Goal: Task Accomplishment & Management: Use online tool/utility

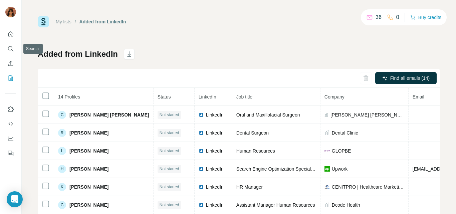
click at [11, 56] on nav at bounding box center [10, 56] width 11 height 56
click at [10, 51] on icon "Search" at bounding box center [10, 48] width 7 height 7
click at [10, 49] on icon "Search" at bounding box center [10, 48] width 7 height 7
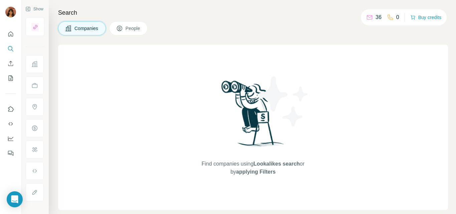
click at [138, 29] on span "People" at bounding box center [132, 28] width 15 height 7
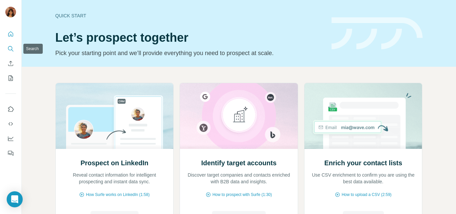
click at [12, 49] on icon "Search" at bounding box center [10, 48] width 4 height 4
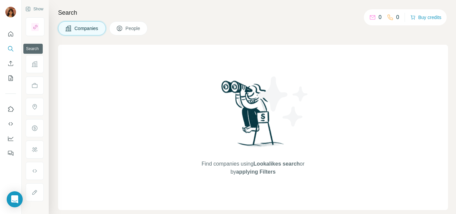
click at [10, 49] on icon "Search" at bounding box center [10, 48] width 7 height 7
click at [134, 30] on span "People" at bounding box center [132, 28] width 15 height 7
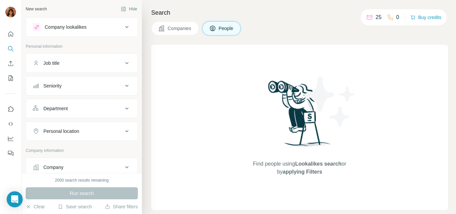
click at [77, 58] on button "Job title" at bounding box center [81, 63] width 111 height 16
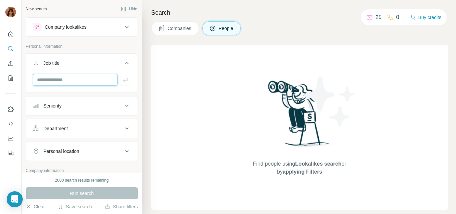
click at [70, 81] on input "text" at bounding box center [75, 80] width 85 height 12
type input "*******"
click at [80, 102] on button "Seniority" at bounding box center [81, 106] width 111 height 16
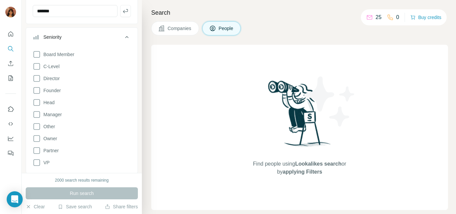
scroll to position [78, 0]
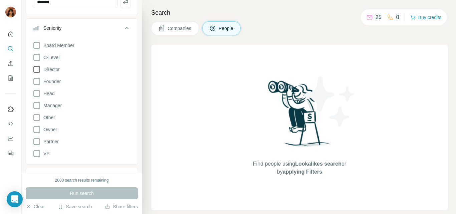
click at [37, 68] on icon at bounding box center [37, 69] width 8 height 8
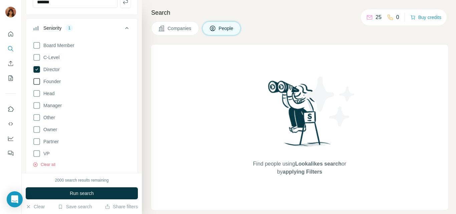
click at [38, 81] on icon at bounding box center [37, 81] width 8 height 8
click at [38, 90] on icon at bounding box center [37, 93] width 8 height 8
click at [36, 101] on icon at bounding box center [37, 105] width 8 height 8
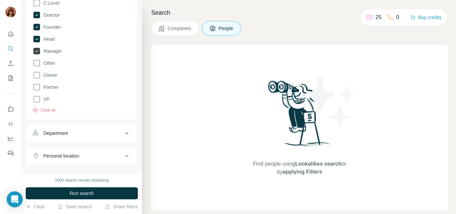
scroll to position [132, 0]
click at [34, 76] on icon at bounding box center [36, 74] width 7 height 7
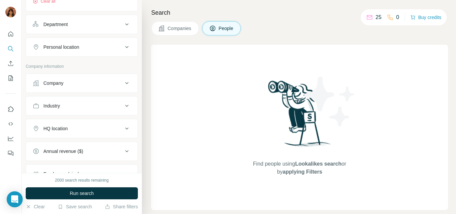
scroll to position [191, 0]
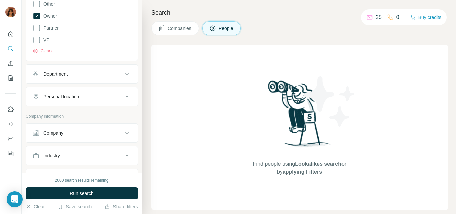
click at [63, 77] on div "Department" at bounding box center [55, 74] width 24 height 7
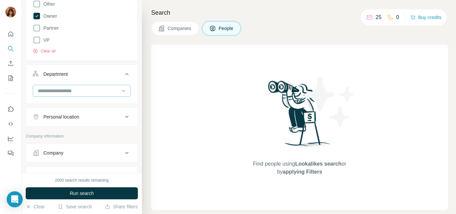
click at [61, 88] on input at bounding box center [78, 90] width 82 height 7
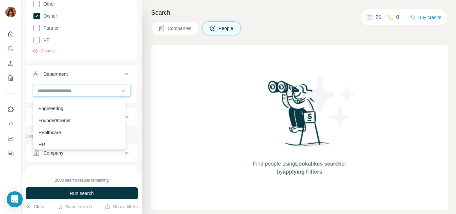
scroll to position [64, 0]
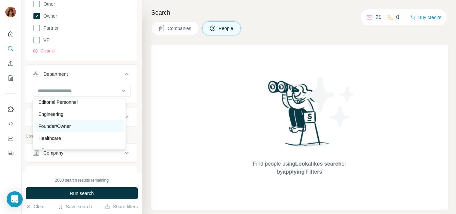
click at [60, 125] on p "Founder/Owner" at bounding box center [54, 126] width 32 height 7
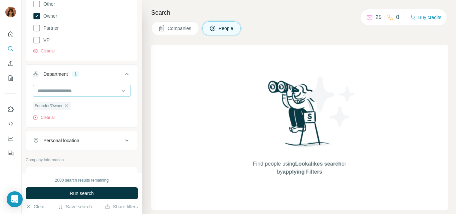
click at [84, 96] on div at bounding box center [78, 90] width 82 height 11
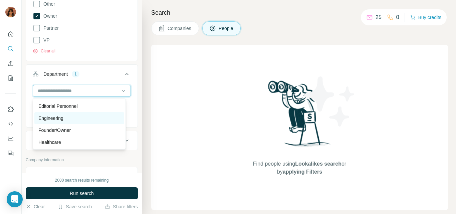
scroll to position [65, 0]
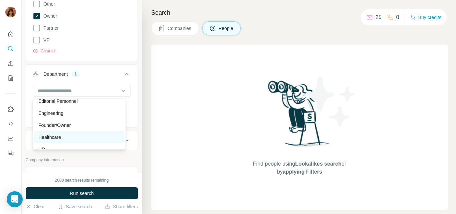
click at [60, 136] on p "Healthcare" at bounding box center [49, 137] width 23 height 7
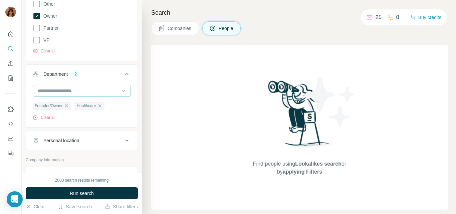
click at [82, 87] on div at bounding box center [78, 90] width 82 height 11
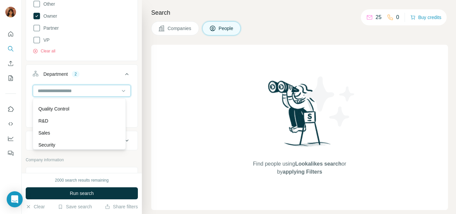
scroll to position [240, 0]
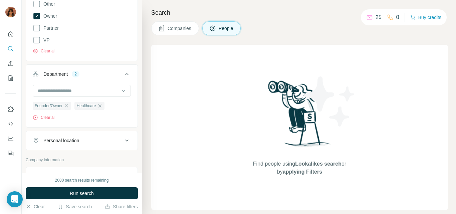
click at [39, 153] on div "Company lookalikes Personal information Job title ******* Seniority 5 Board Mem…" at bounding box center [82, 74] width 112 height 496
click at [57, 140] on div "Personal location" at bounding box center [61, 140] width 36 height 7
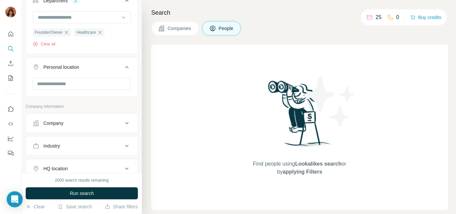
scroll to position [277, 0]
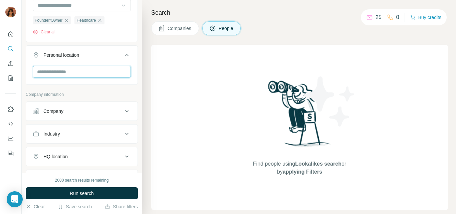
click at [79, 77] on input "text" at bounding box center [82, 72] width 98 height 12
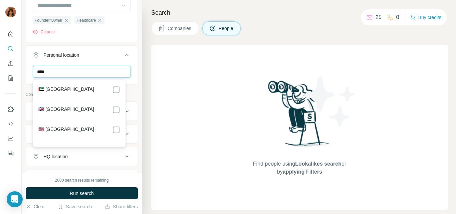
type input "****"
click at [70, 129] on label "🇺🇸 [GEOGRAPHIC_DATA]" at bounding box center [66, 130] width 56 height 8
click at [103, 71] on input "****" at bounding box center [82, 72] width 98 height 12
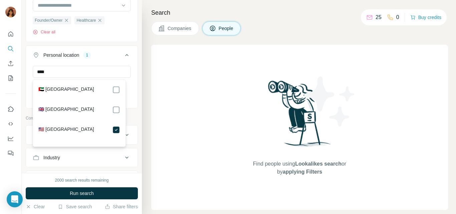
click at [131, 64] on button "Personal location 1" at bounding box center [81, 56] width 111 height 19
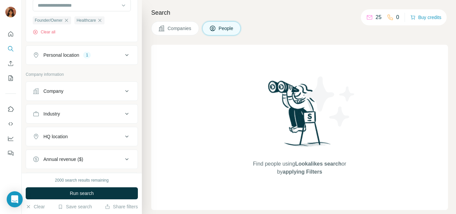
click at [86, 88] on button "Company" at bounding box center [81, 91] width 111 height 16
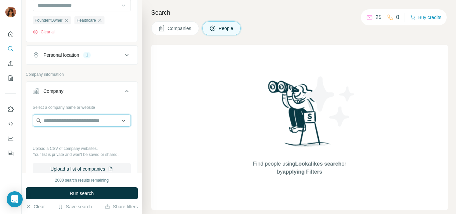
click at [81, 118] on input "text" at bounding box center [82, 120] width 98 height 12
click at [116, 120] on input "text" at bounding box center [82, 120] width 98 height 12
click at [123, 92] on icon at bounding box center [127, 91] width 8 height 8
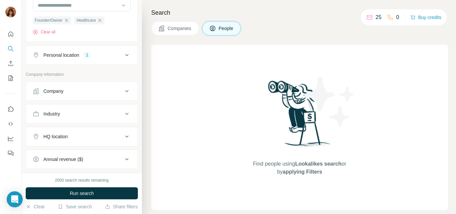
click at [81, 120] on button "Industry" at bounding box center [81, 114] width 111 height 16
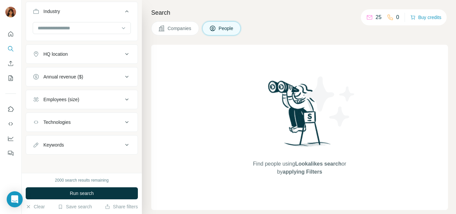
scroll to position [380, 0]
click at [111, 145] on div "Keywords" at bounding box center [78, 144] width 90 height 7
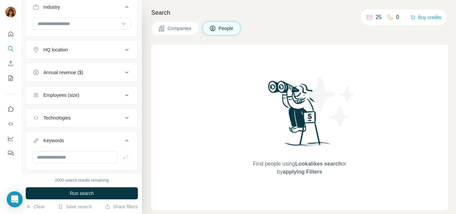
scroll to position [400, 0]
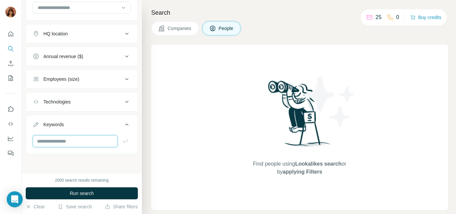
click at [95, 140] on input "text" at bounding box center [75, 141] width 85 height 12
type input "**********"
click at [122, 142] on icon "button" at bounding box center [125, 141] width 7 height 7
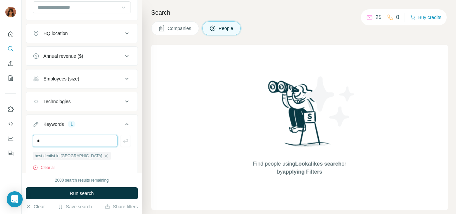
click at [84, 146] on input "*" at bounding box center [75, 141] width 85 height 12
type input "**********"
click at [123, 142] on icon "button" at bounding box center [125, 140] width 7 height 7
click at [95, 140] on input "text" at bounding box center [75, 141] width 85 height 12
type input "**********"
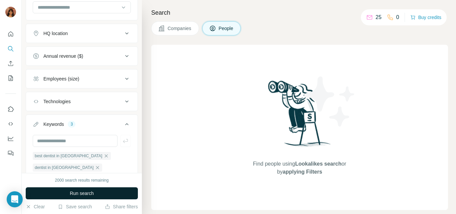
click at [114, 193] on button "Run search" at bounding box center [82, 193] width 112 height 12
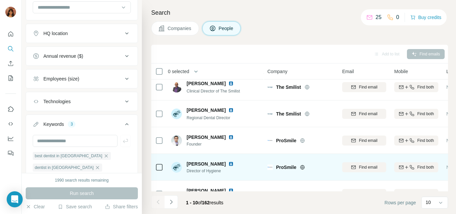
scroll to position [158, 0]
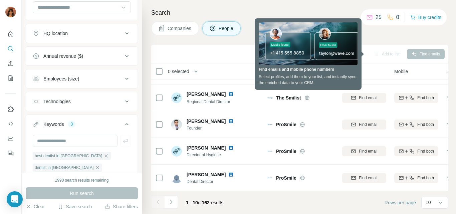
click at [387, 50] on div "Add to list" at bounding box center [386, 54] width 35 height 10
click at [385, 68] on div "Email" at bounding box center [364, 71] width 44 height 8
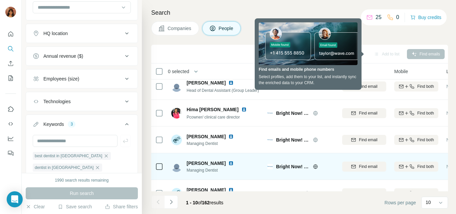
scroll to position [0, 0]
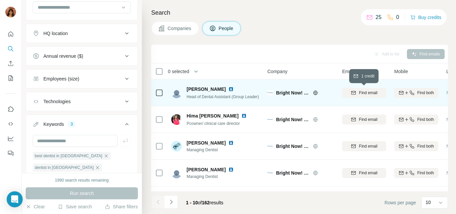
click at [368, 92] on span "Find email" at bounding box center [368, 93] width 18 height 6
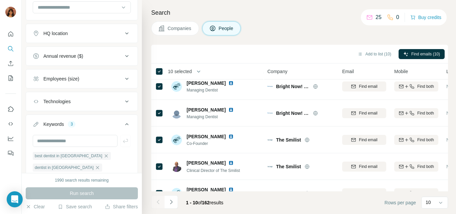
scroll to position [158, 0]
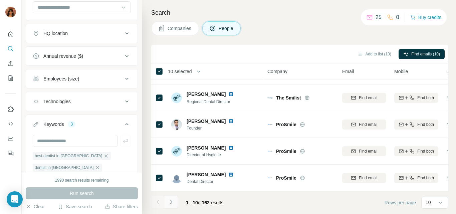
click at [172, 204] on icon "Navigate to next page" at bounding box center [171, 201] width 7 height 7
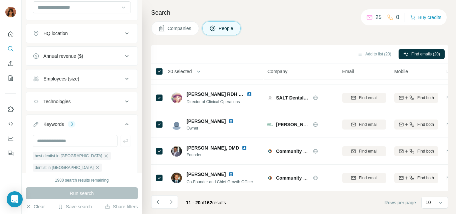
drag, startPoint x: 169, startPoint y: 202, endPoint x: 171, endPoint y: 198, distance: 5.1
click at [169, 202] on icon "Navigate to next page" at bounding box center [171, 201] width 7 height 7
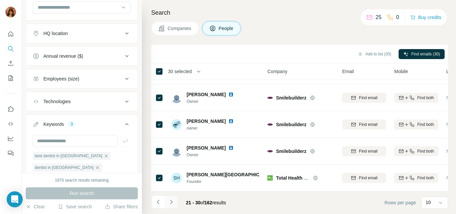
click at [170, 204] on icon "Navigate to next page" at bounding box center [171, 201] width 2 height 4
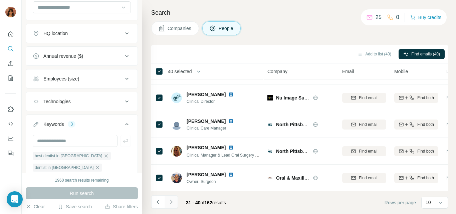
click at [171, 201] on icon "Navigate to next page" at bounding box center [171, 201] width 7 height 7
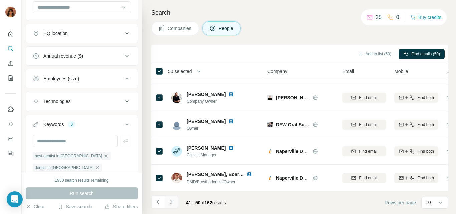
click at [174, 199] on button "Navigate to next page" at bounding box center [170, 201] width 13 height 13
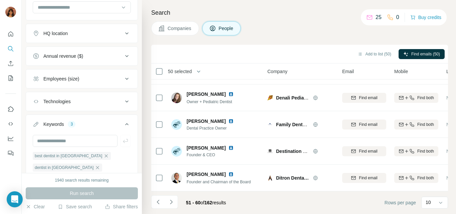
click at [160, 75] on th "50 selected" at bounding box center [204, 71] width 107 height 16
click at [172, 202] on icon "Navigate to next page" at bounding box center [171, 201] width 7 height 7
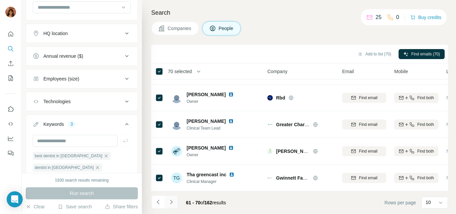
click at [175, 202] on button "Navigate to next page" at bounding box center [170, 201] width 13 height 13
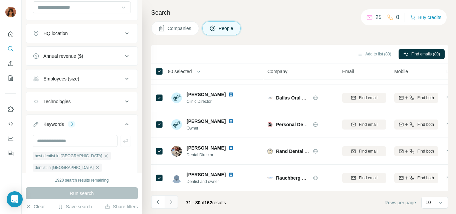
click at [171, 204] on icon "Navigate to next page" at bounding box center [171, 201] width 7 height 7
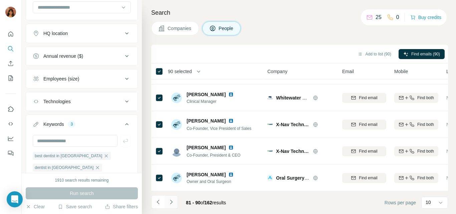
click at [169, 203] on icon "Navigate to next page" at bounding box center [171, 201] width 7 height 7
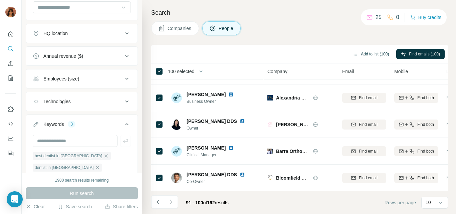
click at [375, 52] on button "Add to list (100)" at bounding box center [370, 54] width 45 height 10
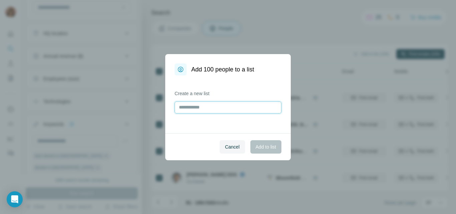
click at [210, 111] on input "text" at bounding box center [227, 107] width 107 height 12
type input "*"
type input "**********"
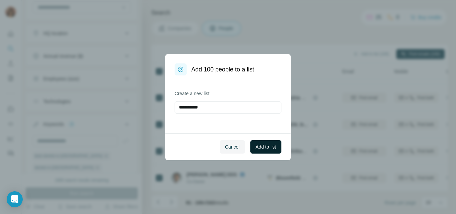
click at [263, 147] on span "Add to list" at bounding box center [266, 146] width 20 height 7
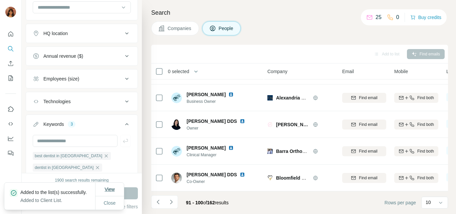
click at [107, 186] on span "View" at bounding box center [109, 188] width 10 height 5
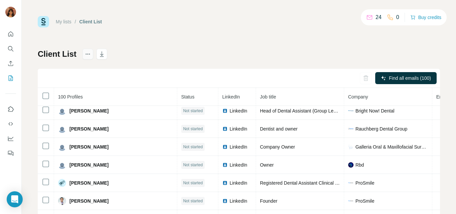
scroll to position [25, 0]
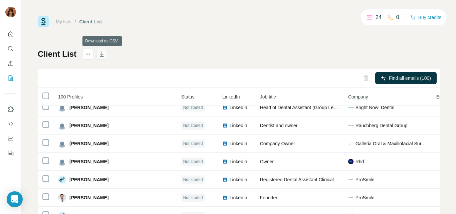
click at [103, 54] on icon "button" at bounding box center [101, 55] width 3 height 2
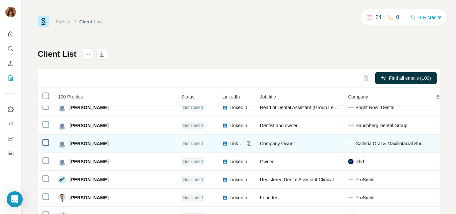
scroll to position [0, 0]
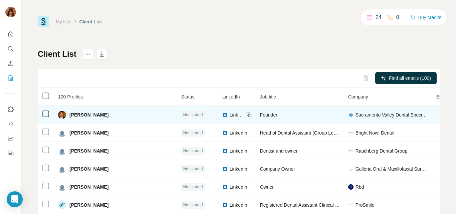
click at [87, 116] on span "[PERSON_NAME]" at bounding box center [88, 114] width 39 height 7
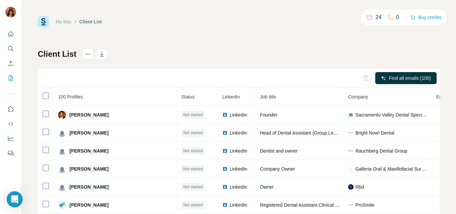
click at [68, 20] on link "My lists" at bounding box center [64, 21] width 16 height 5
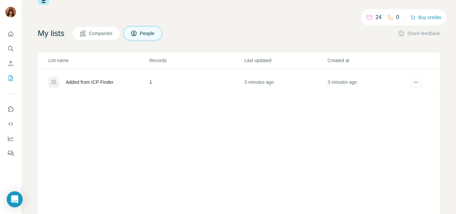
scroll to position [33, 0]
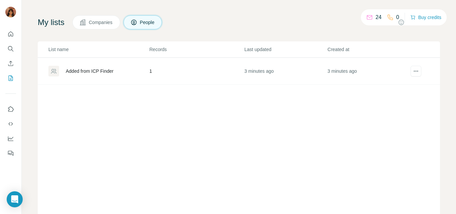
click at [100, 69] on div "Added from ICP Finder" at bounding box center [90, 71] width 48 height 7
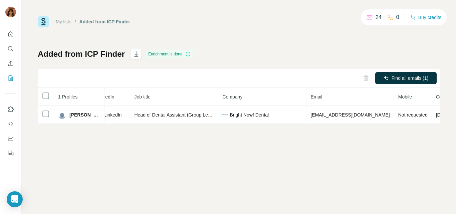
scroll to position [0, 137]
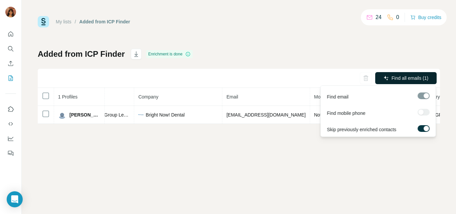
click at [414, 78] on span "Find all emails (1)" at bounding box center [409, 78] width 37 height 7
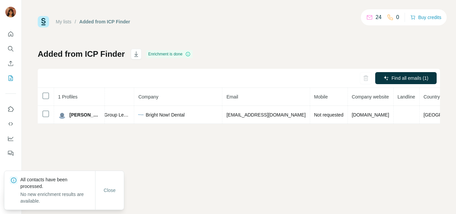
click at [201, 165] on div "My lists / Added from ICP Finder 24 0 Buy credits Added from ICP Finder Enrichm…" at bounding box center [239, 107] width 434 height 214
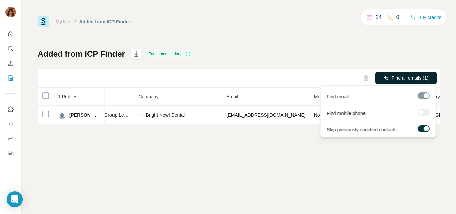
click at [394, 73] on button "Find all emails (1)" at bounding box center [405, 78] width 61 height 12
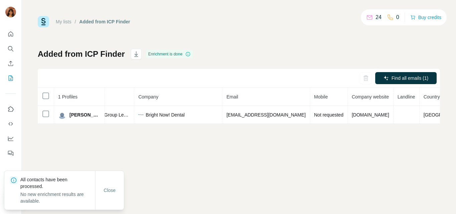
click at [164, 63] on div "Added from ICP Finder Enrichment is done Find all emails (1) 1 Profiles Status …" at bounding box center [239, 86] width 402 height 75
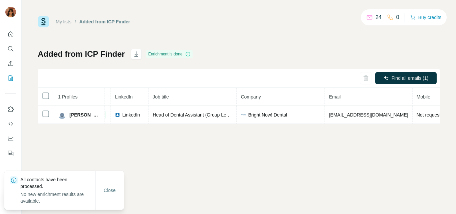
scroll to position [0, 0]
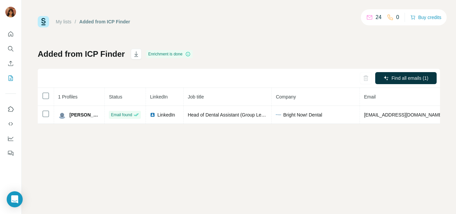
click at [72, 102] on th "1 Profiles" at bounding box center [79, 97] width 51 height 18
click at [143, 97] on th "Status" at bounding box center [125, 97] width 41 height 18
click at [65, 21] on link "My lists" at bounding box center [64, 21] width 16 height 5
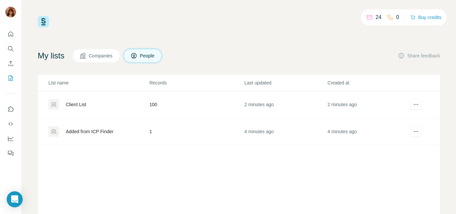
click at [79, 106] on div "Client List" at bounding box center [76, 104] width 20 height 7
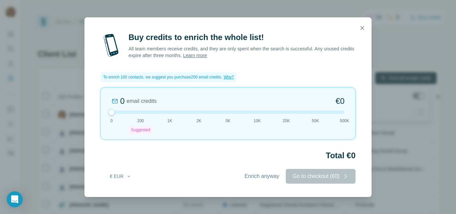
drag, startPoint x: 140, startPoint y: 108, endPoint x: 99, endPoint y: 108, distance: 41.0
click at [99, 108] on div "Buy credits to enrich the whole list! All team members receive credits, and the…" at bounding box center [227, 114] width 287 height 165
click at [254, 177] on span "Enrich anyway" at bounding box center [261, 176] width 35 height 8
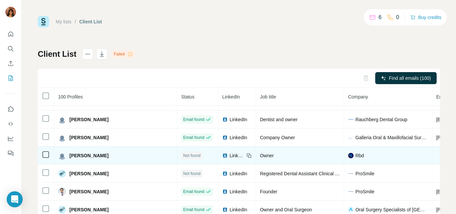
scroll to position [33, 0]
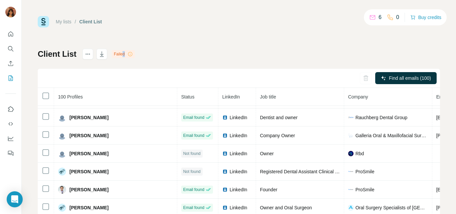
click at [125, 52] on div "Failed" at bounding box center [123, 54] width 23 height 8
click at [128, 54] on div "Failed" at bounding box center [123, 54] width 23 height 8
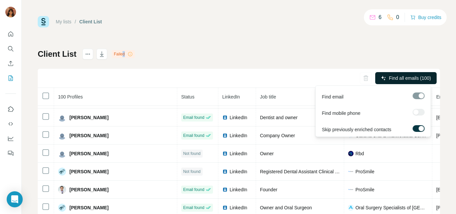
click at [399, 84] on button "Find all emails (100)" at bounding box center [405, 78] width 61 height 12
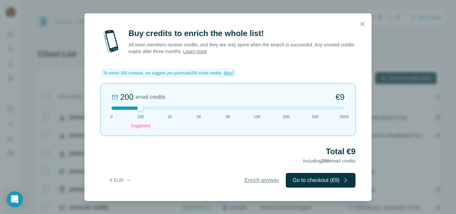
click at [267, 180] on span "Enrich anyway" at bounding box center [261, 180] width 35 height 8
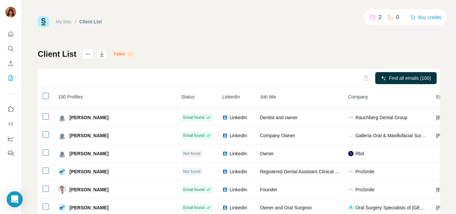
click at [98, 53] on button "button" at bounding box center [101, 54] width 11 height 11
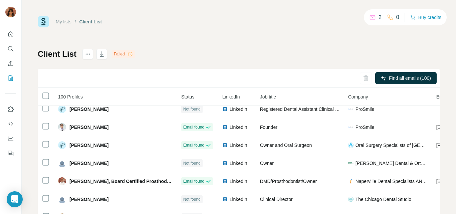
scroll to position [100, 0]
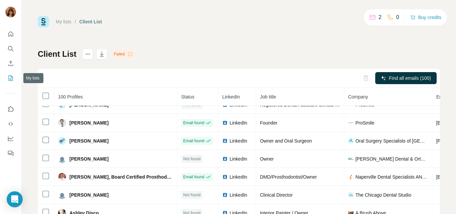
click at [14, 76] on button "My lists" at bounding box center [10, 78] width 11 height 12
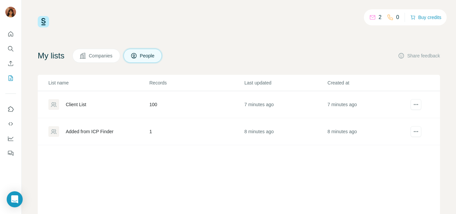
click at [113, 52] on span "Companies" at bounding box center [101, 55] width 24 height 7
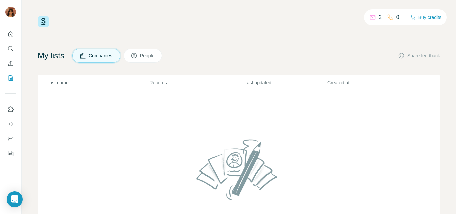
click at [7, 33] on button "Quick start" at bounding box center [10, 34] width 11 height 12
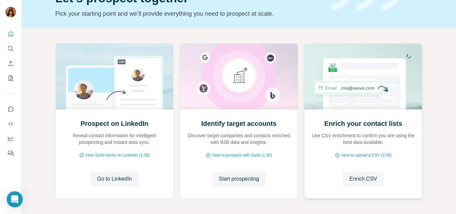
scroll to position [67, 0]
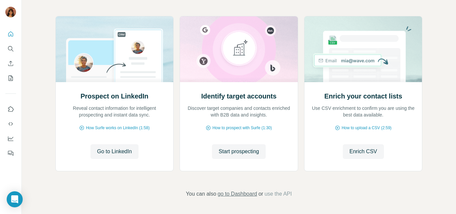
click at [227, 197] on span "go to Dashboard" at bounding box center [236, 194] width 39 height 8
click at [15, 135] on button "Dashboard" at bounding box center [10, 138] width 11 height 12
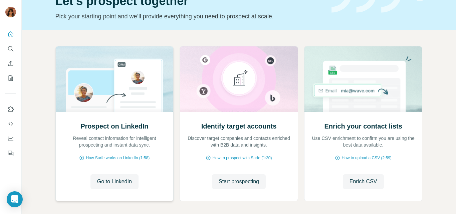
scroll to position [0, 0]
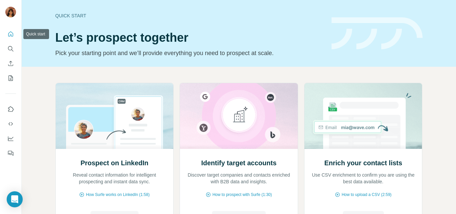
click at [10, 37] on icon "Quick start" at bounding box center [10, 34] width 7 height 7
click at [11, 43] on button "Search" at bounding box center [10, 49] width 11 height 12
click at [13, 51] on icon "Search" at bounding box center [10, 48] width 7 height 7
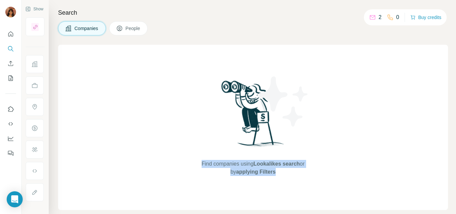
drag, startPoint x: 183, startPoint y: 163, endPoint x: 313, endPoint y: 183, distance: 130.6
click at [313, 183] on div "Find companies using Lookalikes search or by applying Filters" at bounding box center [253, 127] width 390 height 165
click at [132, 30] on span "People" at bounding box center [132, 28] width 15 height 7
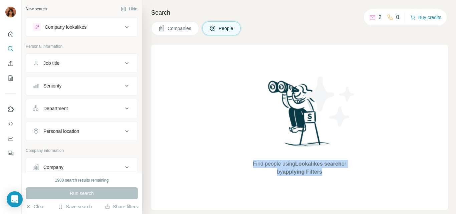
click at [220, 26] on span "People" at bounding box center [225, 28] width 15 height 7
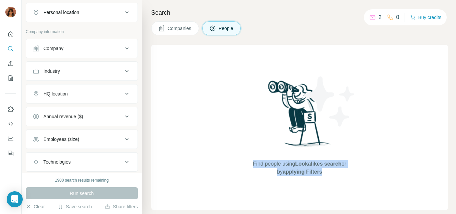
scroll to position [159, 0]
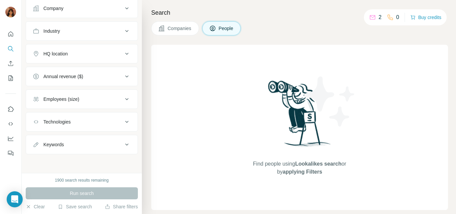
click at [95, 189] on div "Run search" at bounding box center [82, 193] width 112 height 12
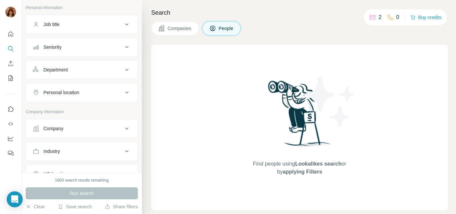
scroll to position [0, 0]
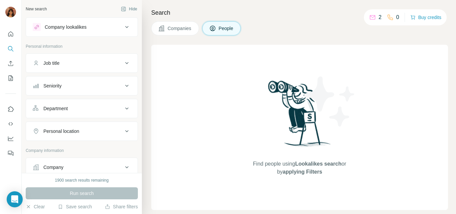
click at [99, 25] on div "Company lookalikes" at bounding box center [78, 27] width 90 height 8
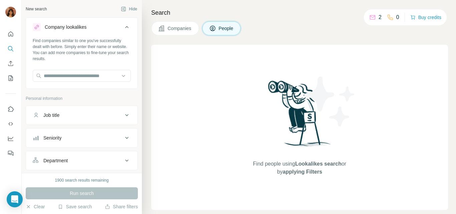
click at [99, 25] on div "Company lookalikes" at bounding box center [78, 27] width 90 height 8
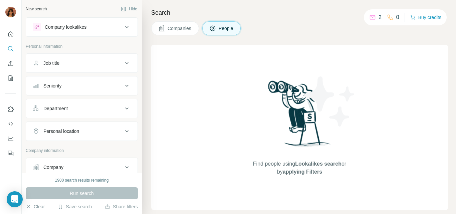
click at [90, 68] on button "Job title" at bounding box center [81, 63] width 111 height 16
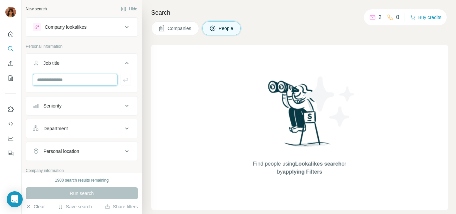
click at [69, 82] on input "text" at bounding box center [75, 80] width 85 height 12
click at [74, 103] on div "Seniority" at bounding box center [78, 105] width 90 height 7
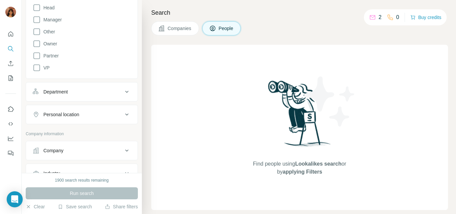
scroll to position [200, 0]
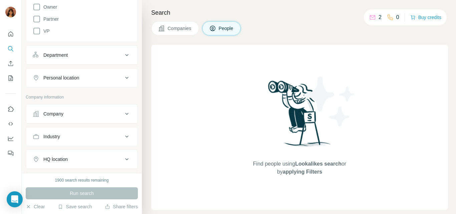
click at [370, 16] on icon at bounding box center [372, 17] width 7 height 7
click at [131, 206] on button "Share filters" at bounding box center [121, 206] width 33 height 7
click at [89, 174] on div "1900 search results remaining Run search Clear Save search Share filters" at bounding box center [82, 193] width 120 height 41
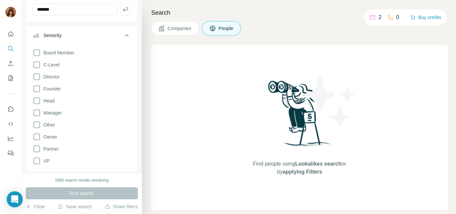
scroll to position [67, 0]
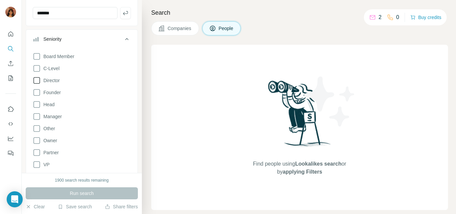
click at [38, 80] on icon at bounding box center [37, 80] width 8 height 8
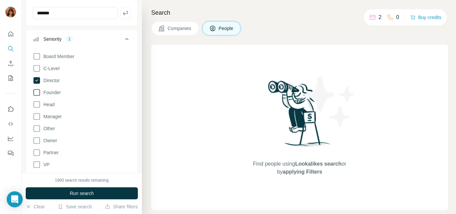
click at [39, 95] on icon at bounding box center [36, 92] width 7 height 7
click at [38, 102] on icon at bounding box center [37, 104] width 8 height 8
click at [36, 116] on icon at bounding box center [37, 116] width 8 height 8
click at [38, 140] on icon at bounding box center [37, 140] width 8 height 8
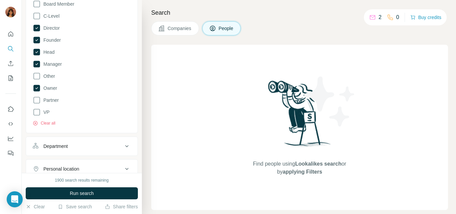
scroll to position [167, 0]
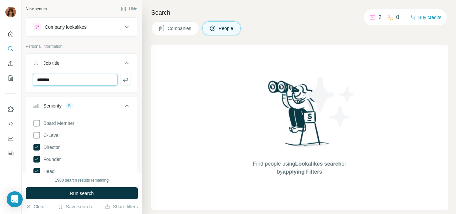
click at [92, 79] on input "*******" at bounding box center [75, 80] width 85 height 12
drag, startPoint x: 97, startPoint y: 79, endPoint x: 0, endPoint y: 61, distance: 98.9
click at [0, 61] on div "New search Hide Company lookalikes Personal information Job title ******* Senio…" at bounding box center [228, 107] width 456 height 214
click at [36, 81] on input "*******" at bounding box center [75, 80] width 85 height 12
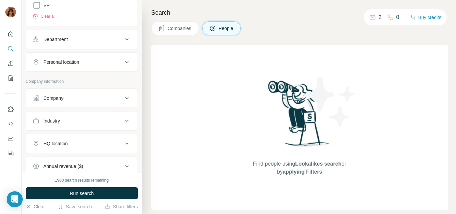
scroll to position [223, 0]
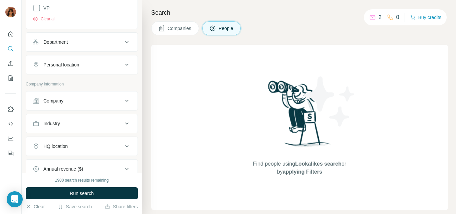
type input "**********"
click at [87, 44] on div "Department" at bounding box center [78, 42] width 90 height 7
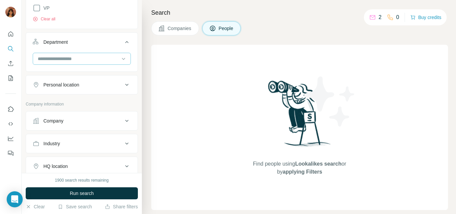
click at [81, 57] on input at bounding box center [78, 58] width 82 height 7
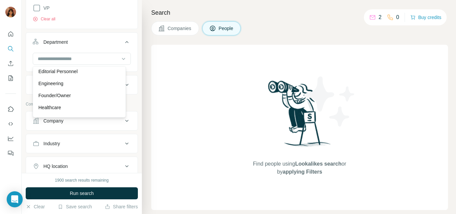
scroll to position [65, 0]
click at [68, 87] on div "Engineering" at bounding box center [79, 81] width 90 height 12
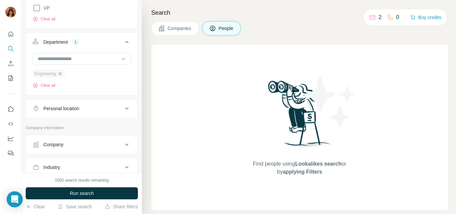
click at [60, 73] on icon "button" at bounding box center [59, 73] width 5 height 5
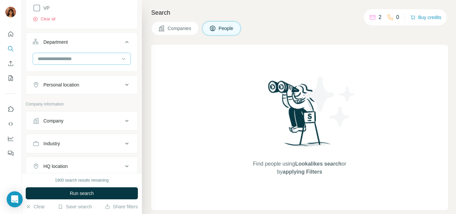
click at [69, 59] on input at bounding box center [78, 58] width 82 height 7
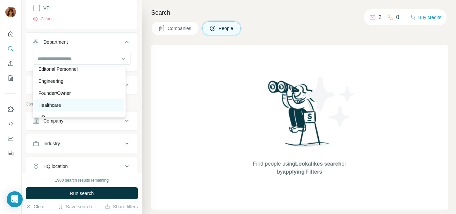
click at [65, 100] on div "Healthcare" at bounding box center [79, 105] width 90 height 12
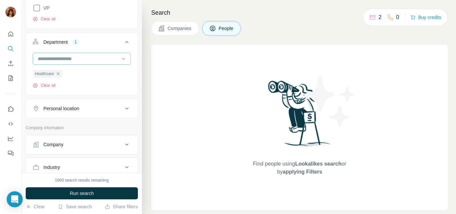
click at [80, 62] on div at bounding box center [78, 58] width 82 height 11
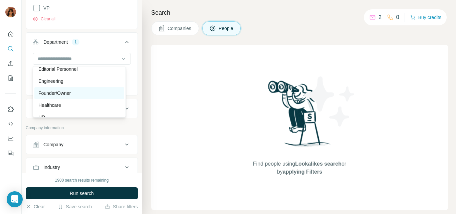
click at [69, 92] on p "Founder/Owner" at bounding box center [54, 93] width 32 height 7
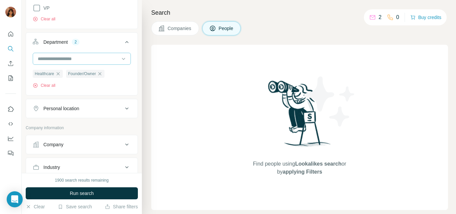
click at [82, 61] on input at bounding box center [78, 58] width 82 height 7
click at [100, 49] on button "Department 2" at bounding box center [81, 43] width 111 height 19
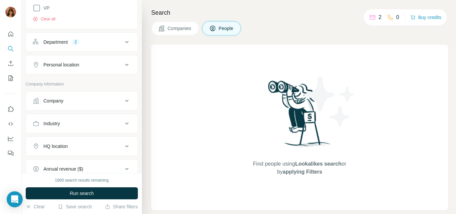
click at [93, 59] on button "Personal location" at bounding box center [81, 65] width 111 height 16
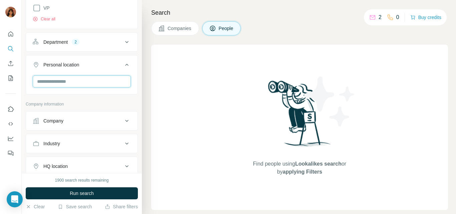
click at [80, 77] on input "text" at bounding box center [82, 81] width 98 height 12
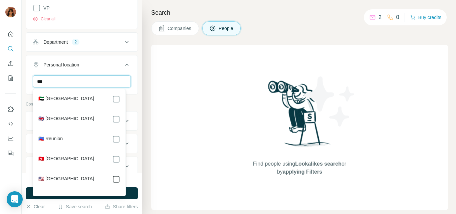
type input "***"
click at [92, 77] on input "***" at bounding box center [82, 81] width 98 height 12
click at [144, 75] on div "Search Companies People Find people using Lookalikes search or by applying Filt…" at bounding box center [299, 107] width 314 height 214
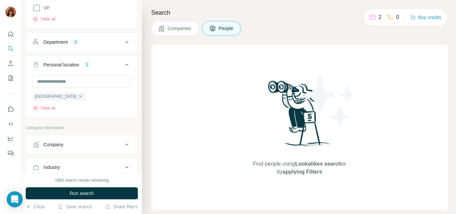
click at [52, 145] on div "Company" at bounding box center [53, 144] width 20 height 7
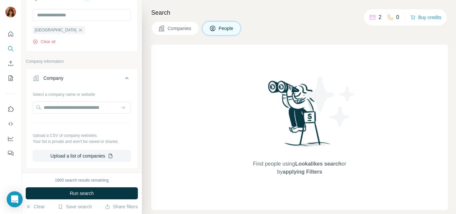
scroll to position [304, 0]
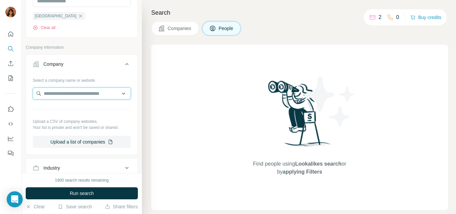
click at [89, 93] on input "text" at bounding box center [82, 93] width 98 height 12
click at [70, 127] on p "Your list is private and won't be saved or shared." at bounding box center [82, 127] width 98 height 6
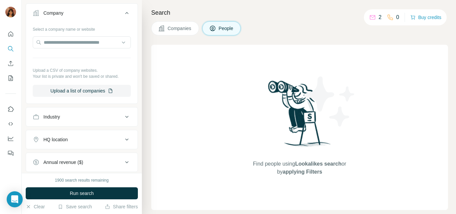
scroll to position [358, 0]
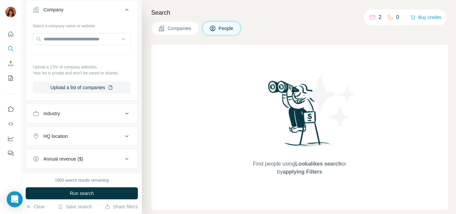
click at [125, 114] on icon at bounding box center [126, 113] width 3 height 2
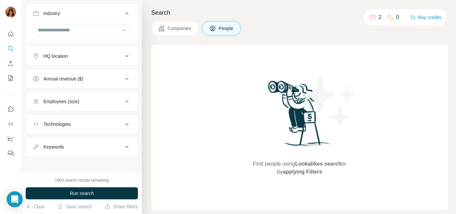
scroll to position [459, 0]
click at [120, 25] on div at bounding box center [123, 29] width 7 height 12
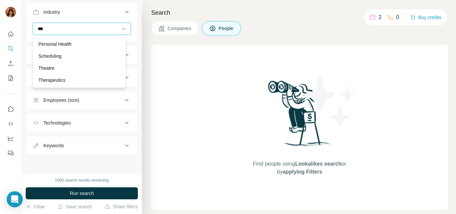
scroll to position [48, 0]
type input "***"
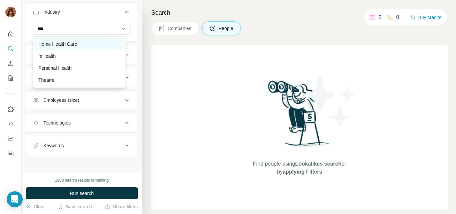
click at [71, 46] on p "Home Health Care" at bounding box center [57, 44] width 39 height 7
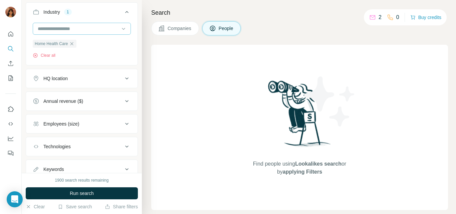
click at [72, 29] on input at bounding box center [78, 28] width 82 height 7
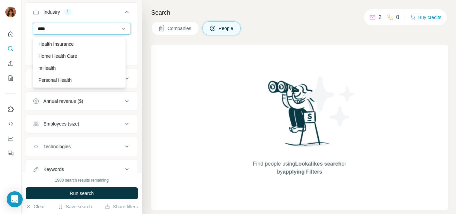
scroll to position [36, 0]
type input "****"
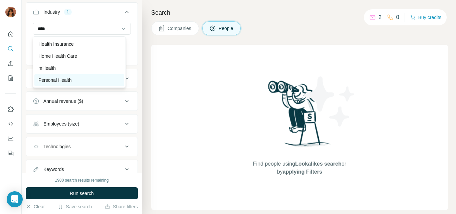
click at [60, 80] on p "Personal Health" at bounding box center [54, 80] width 33 height 7
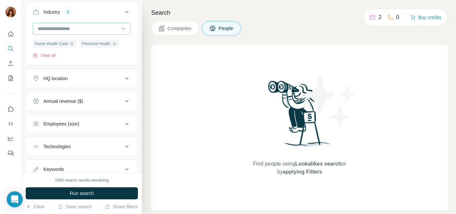
click at [81, 29] on input at bounding box center [78, 28] width 82 height 7
type input "*"
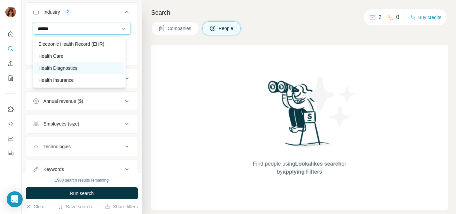
type input "******"
click at [76, 69] on p "Health Diagnostics" at bounding box center [57, 68] width 39 height 7
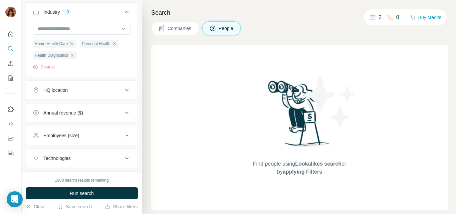
click at [78, 88] on div "HQ location" at bounding box center [78, 90] width 90 height 7
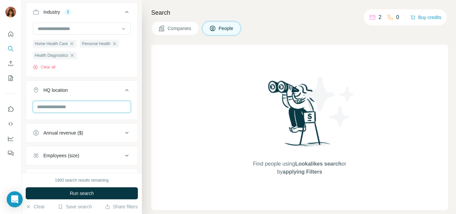
click at [75, 103] on input "text" at bounding box center [82, 107] width 98 height 12
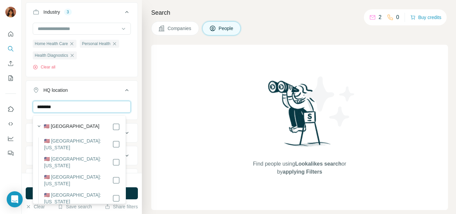
type input "********"
click at [114, 106] on input "********" at bounding box center [82, 107] width 98 height 12
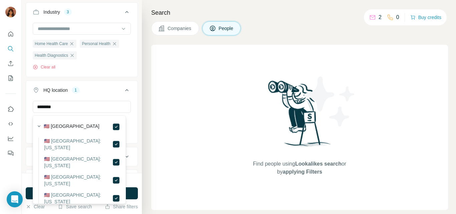
click at [119, 78] on ul "Company Select a company name or website Upload a CSV of company websites. Your…" at bounding box center [82, 67] width 112 height 336
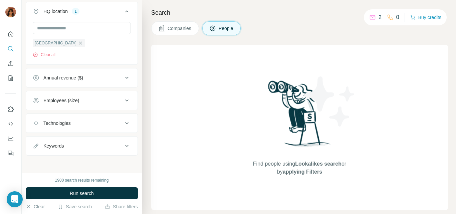
scroll to position [541, 0]
click at [123, 78] on icon at bounding box center [127, 76] width 8 height 8
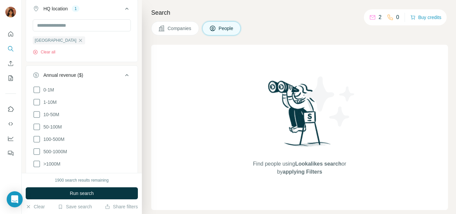
click at [123, 78] on icon at bounding box center [127, 75] width 8 height 8
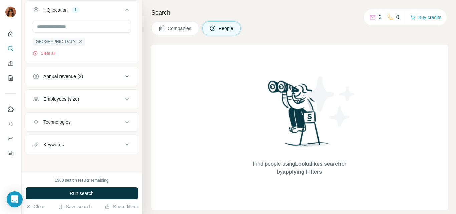
click at [123, 78] on icon at bounding box center [127, 76] width 8 height 8
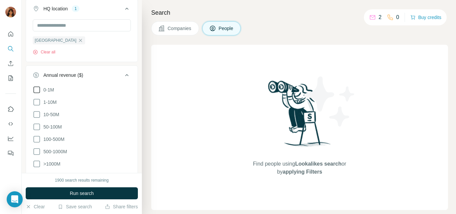
click at [36, 93] on icon at bounding box center [37, 90] width 8 height 8
click at [84, 69] on button "Annual revenue ($) 1" at bounding box center [81, 76] width 111 height 19
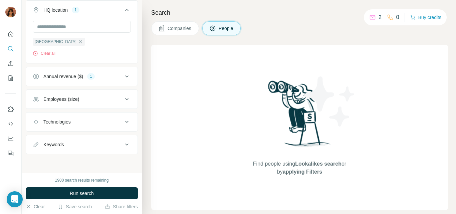
click at [99, 99] on div "Employees (size)" at bounding box center [78, 99] width 90 height 7
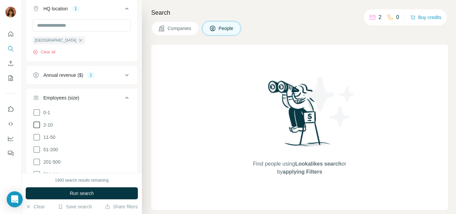
click at [36, 126] on icon at bounding box center [37, 125] width 8 height 8
click at [72, 101] on div "Employees (size)" at bounding box center [61, 97] width 36 height 7
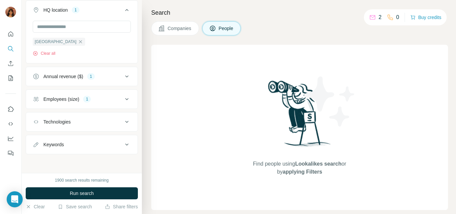
click at [73, 122] on div "Technologies" at bounding box center [78, 121] width 90 height 7
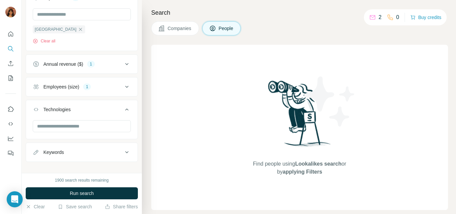
scroll to position [561, 0]
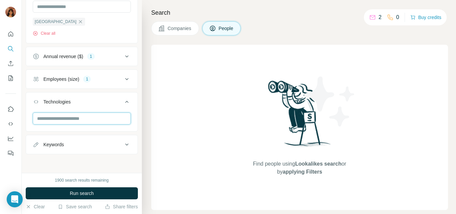
click at [73, 122] on input "text" at bounding box center [82, 118] width 98 height 12
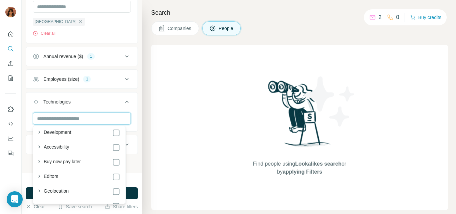
scroll to position [961, 0]
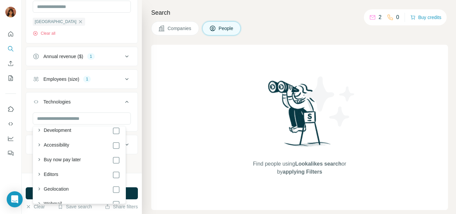
click at [102, 98] on button "Technologies" at bounding box center [81, 103] width 111 height 19
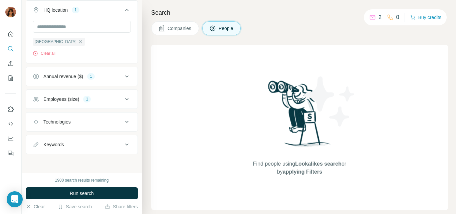
scroll to position [541, 0]
click at [81, 135] on div "Keywords" at bounding box center [82, 144] width 112 height 19
click at [79, 140] on button "Keywords" at bounding box center [81, 144] width 111 height 16
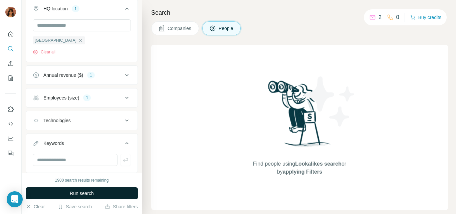
click at [70, 194] on span "Run search" at bounding box center [82, 193] width 24 height 7
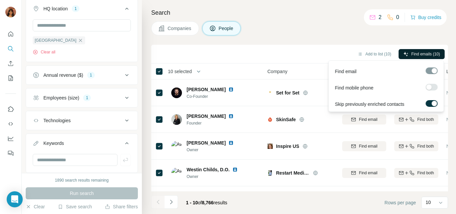
click at [435, 54] on span "Find emails (10)" at bounding box center [425, 54] width 29 height 6
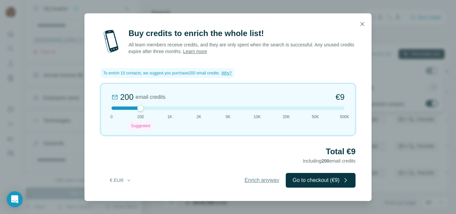
click at [264, 180] on span "Enrich anyway" at bounding box center [261, 180] width 35 height 8
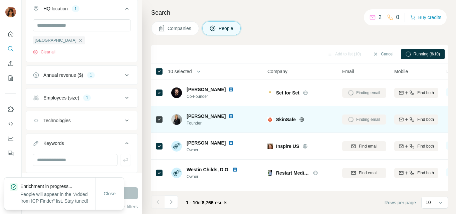
drag, startPoint x: 368, startPoint y: 123, endPoint x: 428, endPoint y: 107, distance: 61.6
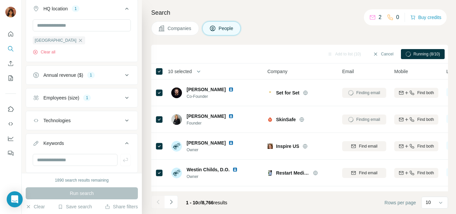
drag, startPoint x: 428, startPoint y: 107, endPoint x: 435, endPoint y: 67, distance: 40.9
click at [435, 67] on th "Mobile" at bounding box center [416, 71] width 52 height 16
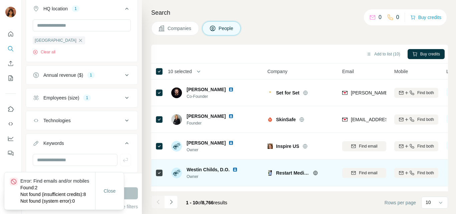
scroll to position [33, 0]
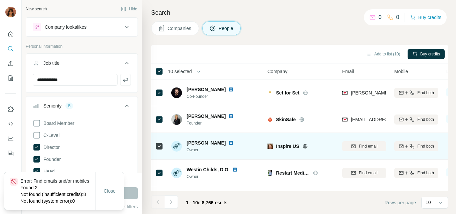
scroll to position [33, 0]
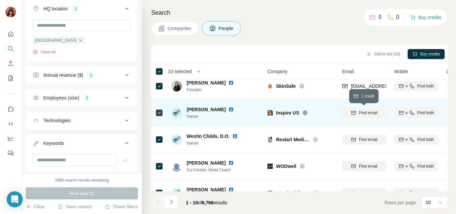
click at [384, 113] on div "Find email" at bounding box center [364, 113] width 44 height 6
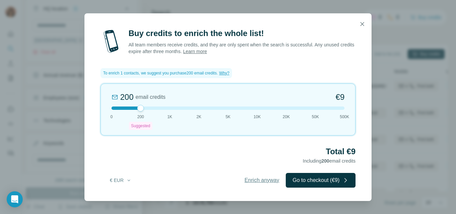
click at [272, 180] on span "Enrich anyway" at bounding box center [261, 180] width 35 height 8
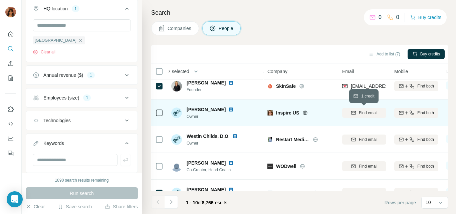
click at [364, 114] on span "Find email" at bounding box center [368, 113] width 18 height 6
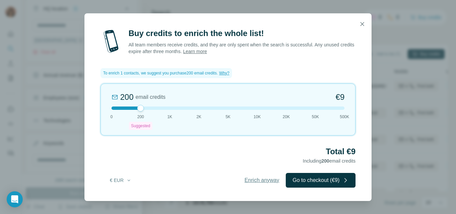
click at [265, 183] on span "Enrich anyway" at bounding box center [261, 180] width 35 height 8
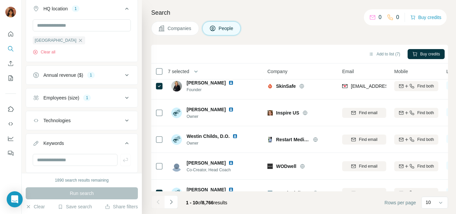
scroll to position [158, 0]
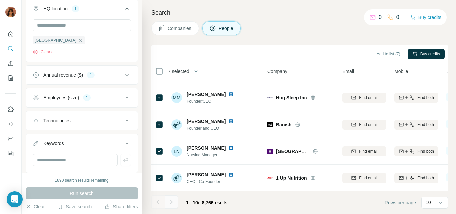
click at [167, 204] on button "Navigate to next page" at bounding box center [170, 201] width 13 height 13
click at [171, 201] on icon "Navigate to next page" at bounding box center [171, 201] width 2 height 4
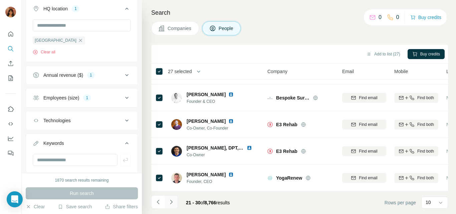
click at [174, 202] on icon "Navigate to next page" at bounding box center [171, 201] width 7 height 7
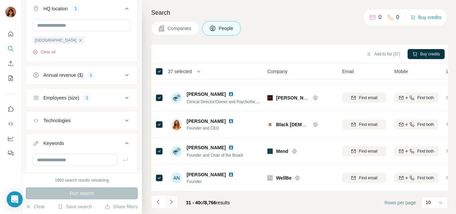
click at [170, 202] on icon "Navigate to next page" at bounding box center [171, 201] width 7 height 7
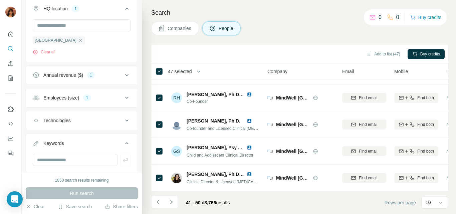
click at [174, 202] on button "Navigate to next page" at bounding box center [170, 201] width 13 height 13
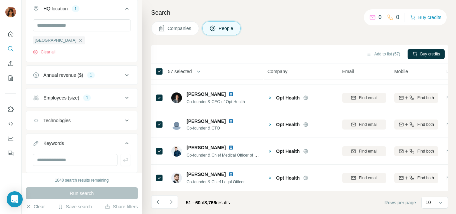
drag, startPoint x: 173, startPoint y: 201, endPoint x: 192, endPoint y: 195, distance: 20.1
click at [173, 200] on icon "Navigate to next page" at bounding box center [171, 201] width 7 height 7
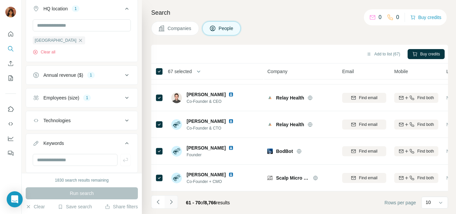
click at [173, 200] on icon "Navigate to next page" at bounding box center [171, 201] width 7 height 7
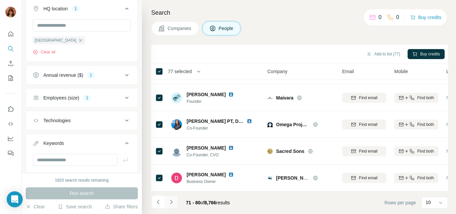
click at [173, 201] on icon "Navigate to next page" at bounding box center [171, 201] width 7 height 7
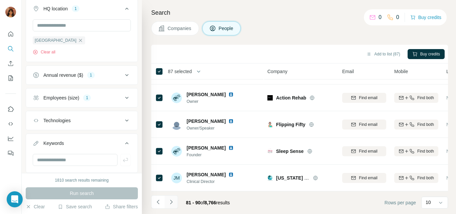
click at [170, 201] on icon "Navigate to next page" at bounding box center [171, 201] width 7 height 7
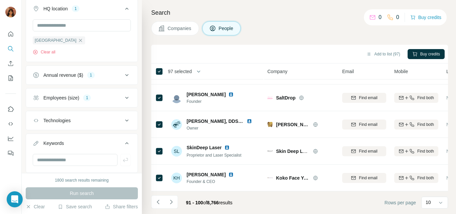
drag, startPoint x: 176, startPoint y: 201, endPoint x: 172, endPoint y: 213, distance: 12.5
click at [175, 201] on button "Navigate to next page" at bounding box center [170, 201] width 13 height 13
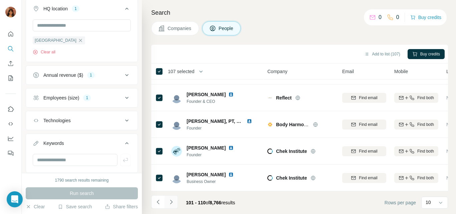
click at [173, 203] on icon "Navigate to next page" at bounding box center [171, 201] width 7 height 7
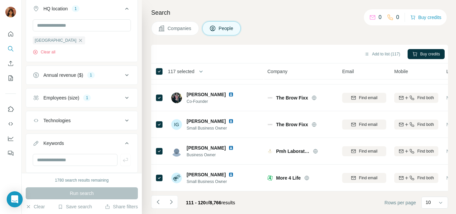
click at [171, 197] on button "Navigate to next page" at bounding box center [170, 201] width 13 height 13
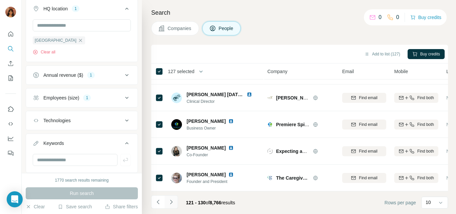
click at [170, 205] on icon "Navigate to next page" at bounding box center [171, 201] width 7 height 7
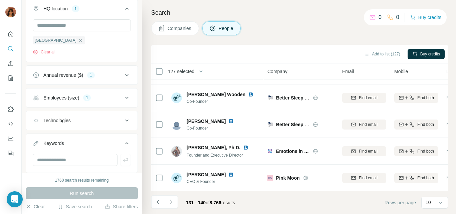
click at [163, 71] on div "127 selected" at bounding box center [178, 71] width 31 height 7
click at [390, 53] on button "Add to list (137)" at bounding box center [381, 54] width 45 height 10
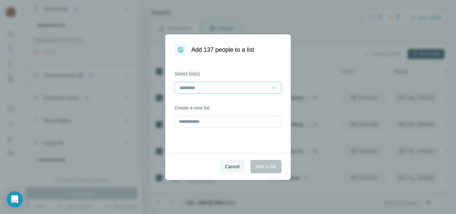
click at [211, 91] on input at bounding box center [224, 87] width 90 height 7
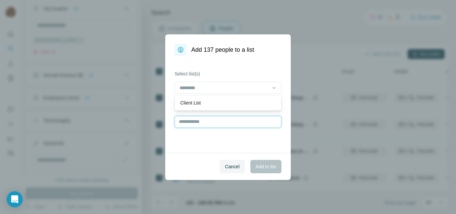
click at [200, 122] on input "text" at bounding box center [227, 122] width 107 height 12
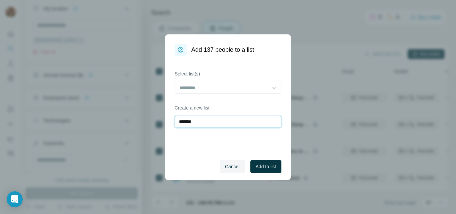
drag, startPoint x: 202, startPoint y: 123, endPoint x: 198, endPoint y: 125, distance: 4.5
click at [202, 123] on input "******" at bounding box center [227, 122] width 107 height 12
type input "**********"
click at [265, 167] on span "Add to list" at bounding box center [266, 166] width 20 height 7
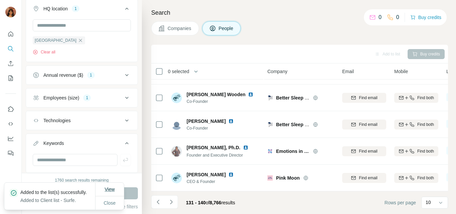
click at [103, 186] on button "View" at bounding box center [109, 189] width 19 height 12
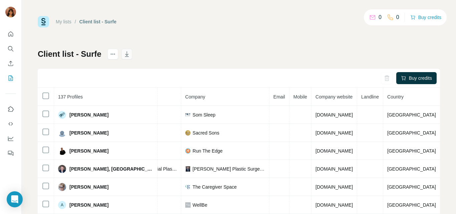
click at [125, 53] on icon "button" at bounding box center [126, 54] width 7 height 7
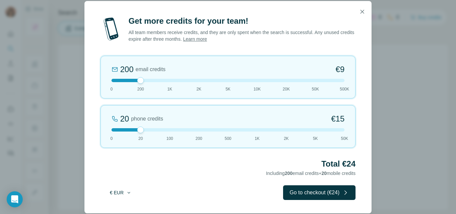
click at [128, 188] on button "€ EUR" at bounding box center [120, 192] width 31 height 12
click at [361, 10] on icon "button" at bounding box center [362, 11] width 7 height 7
